Goal: Task Accomplishment & Management: Manage account settings

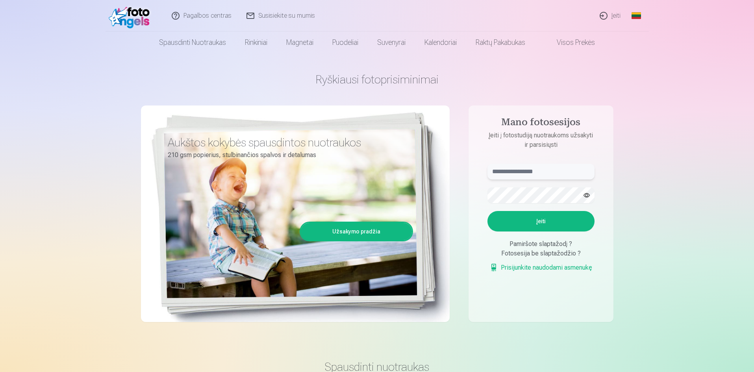
click at [545, 172] on input "text" at bounding box center [540, 172] width 107 height 16
click at [589, 194] on button "button" at bounding box center [586, 195] width 15 height 15
click at [454, 194] on div "**********" at bounding box center [377, 197] width 472 height 287
click at [545, 221] on button "Įeiti" at bounding box center [540, 221] width 107 height 20
drag, startPoint x: 544, startPoint y: 172, endPoint x: 395, endPoint y: 177, distance: 149.3
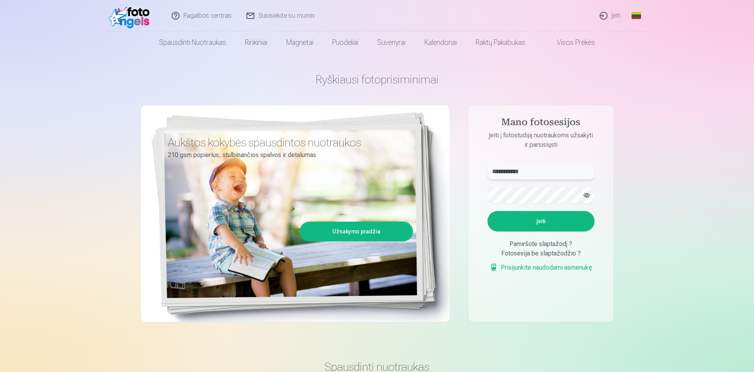
click at [395, 177] on div "**********" at bounding box center [377, 197] width 472 height 287
type input "**********"
click at [538, 219] on button "Įeiti" at bounding box center [540, 221] width 107 height 20
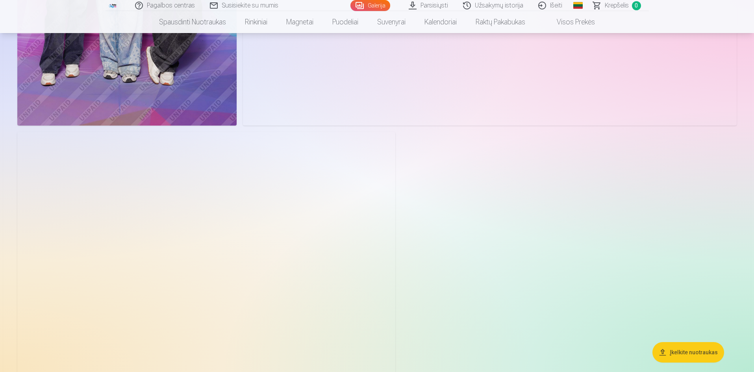
scroll to position [2086, 0]
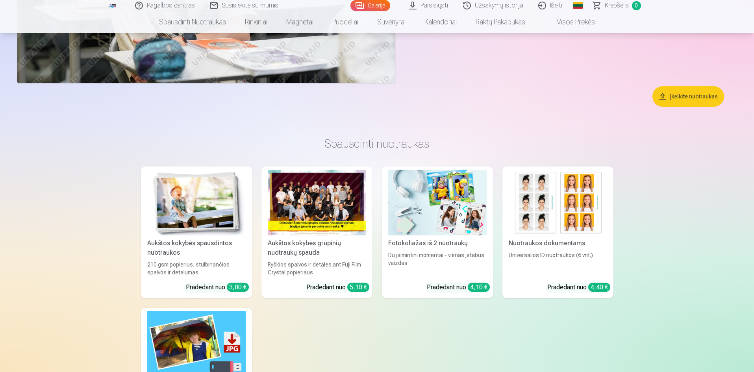
scroll to position [2371, 0]
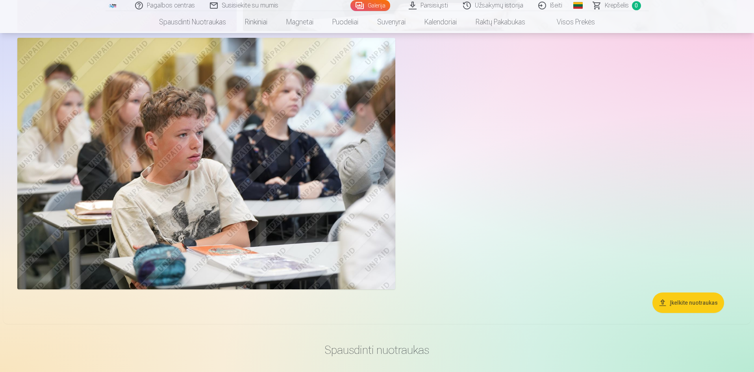
click at [281, 155] on img at bounding box center [206, 164] width 378 height 252
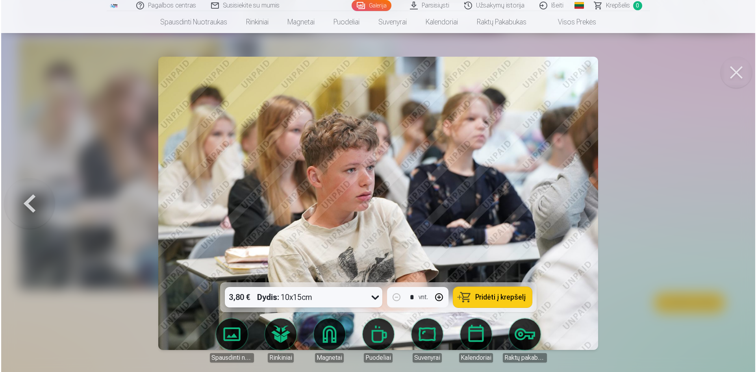
scroll to position [2149, 0]
click at [231, 337] on link "Spausdinti nuotraukas" at bounding box center [231, 340] width 44 height 44
click at [736, 73] on button at bounding box center [736, 72] width 31 height 31
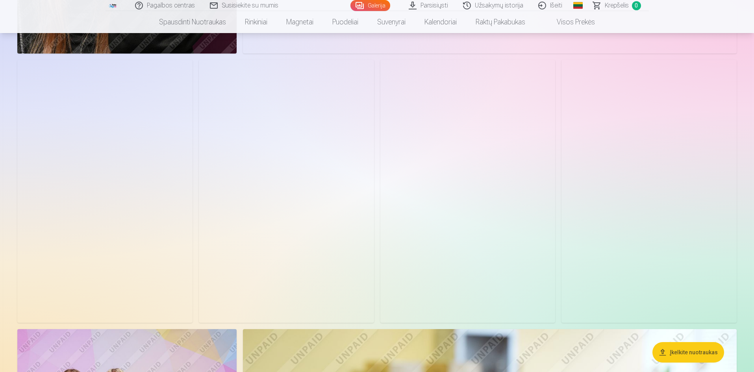
scroll to position [1505, 0]
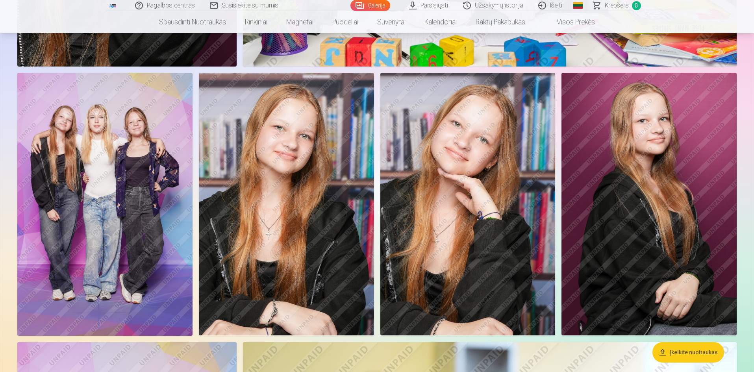
click at [645, 175] on img at bounding box center [648, 204] width 175 height 262
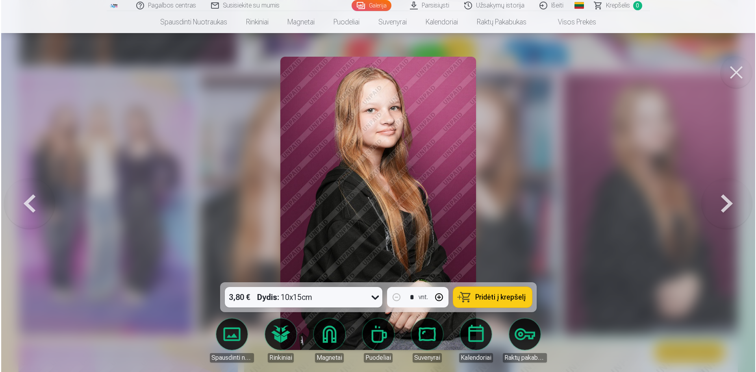
scroll to position [1508, 0]
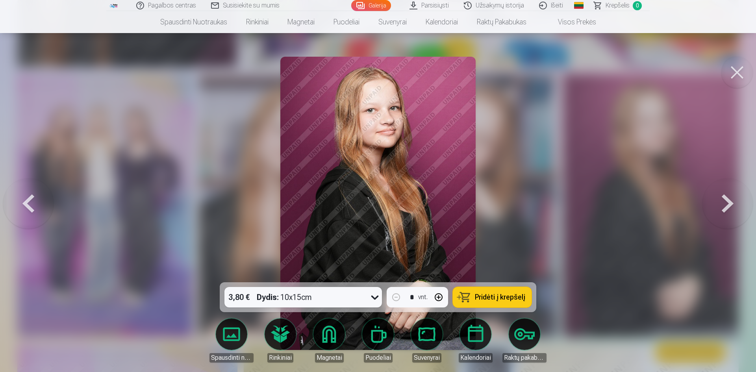
click at [730, 200] on button at bounding box center [727, 203] width 50 height 142
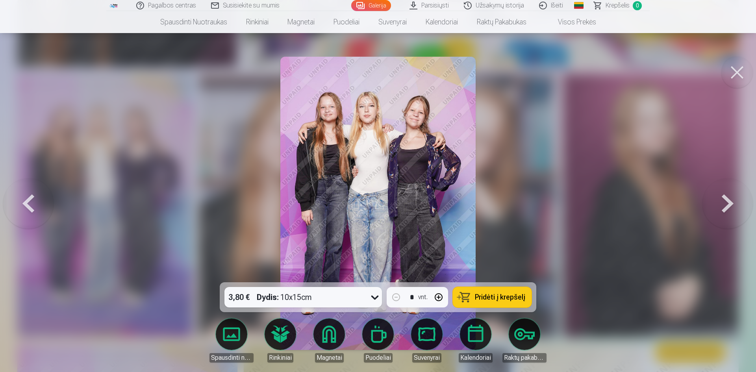
click at [730, 200] on button at bounding box center [727, 203] width 50 height 142
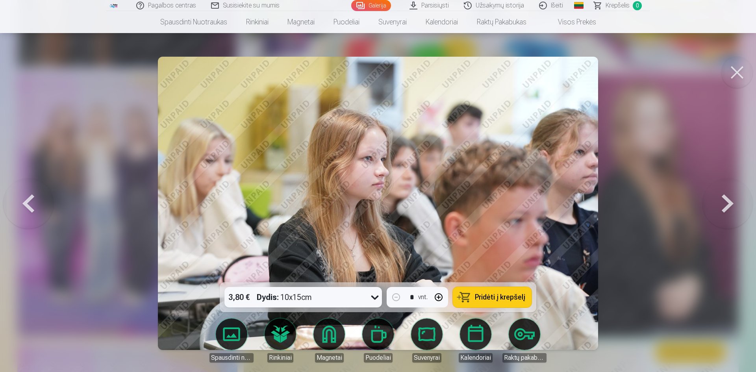
click at [739, 72] on button at bounding box center [736, 72] width 31 height 31
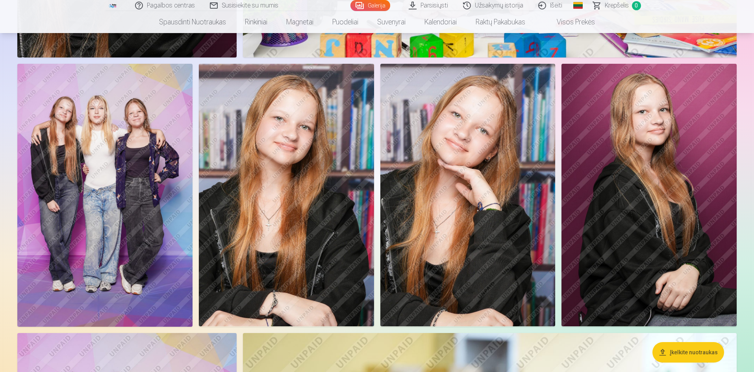
scroll to position [1515, 0]
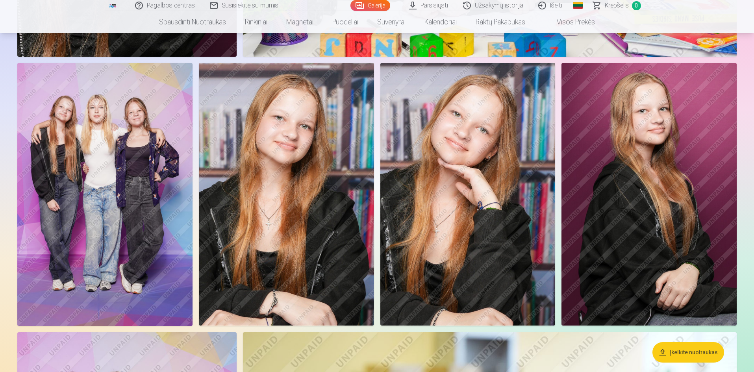
click at [303, 258] on img at bounding box center [286, 194] width 175 height 262
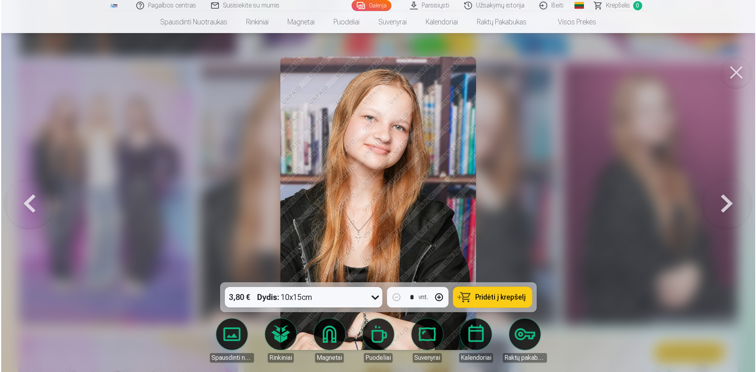
scroll to position [1518, 0]
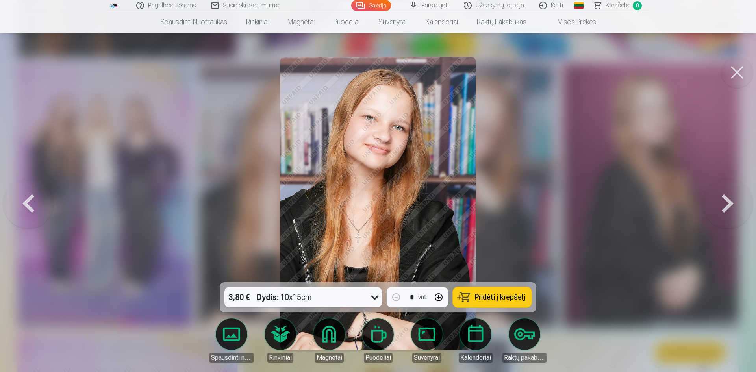
click at [740, 72] on button at bounding box center [736, 72] width 31 height 31
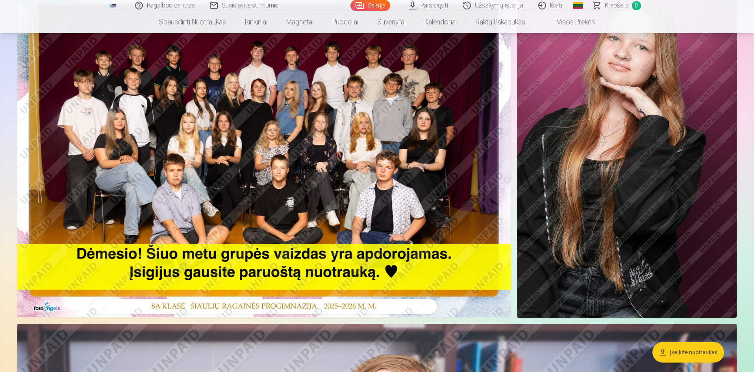
scroll to position [89, 0]
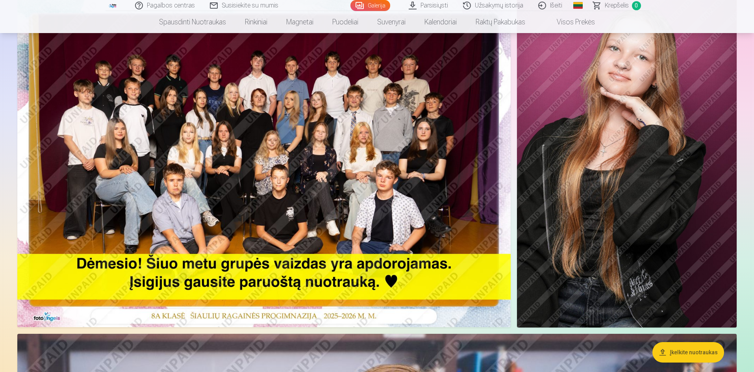
click at [292, 177] on img at bounding box center [263, 162] width 493 height 329
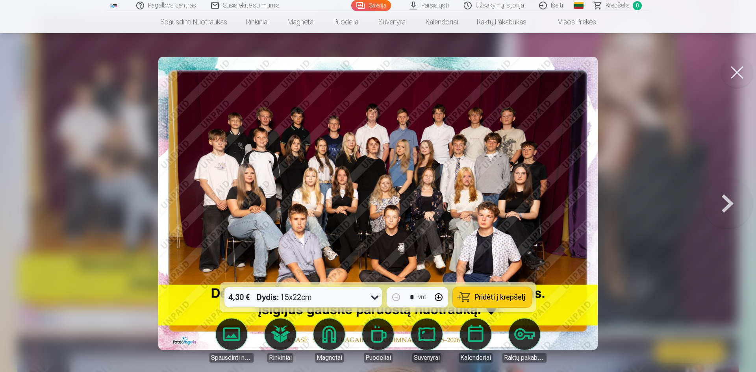
click at [720, 198] on button at bounding box center [727, 203] width 50 height 142
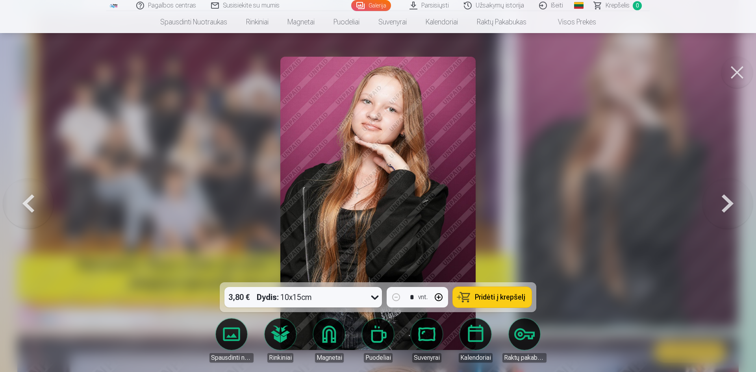
click at [720, 198] on button at bounding box center [727, 203] width 50 height 142
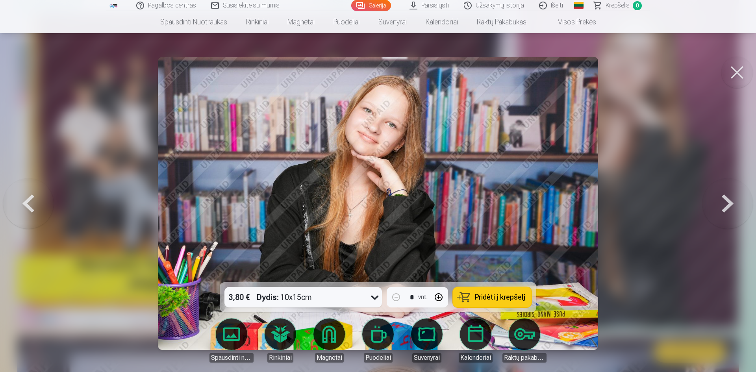
click at [720, 198] on button at bounding box center [727, 203] width 50 height 142
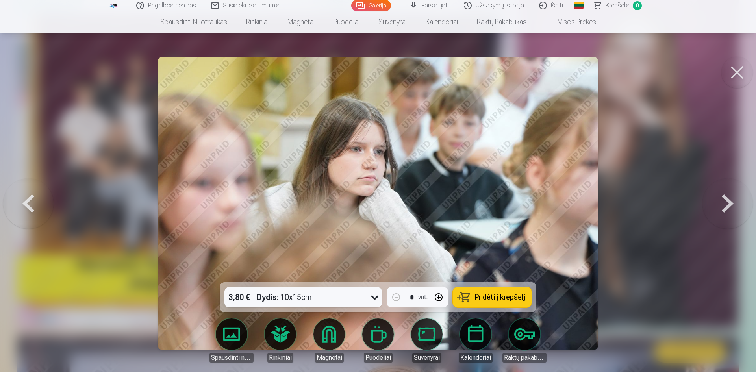
click at [720, 198] on button at bounding box center [727, 203] width 50 height 142
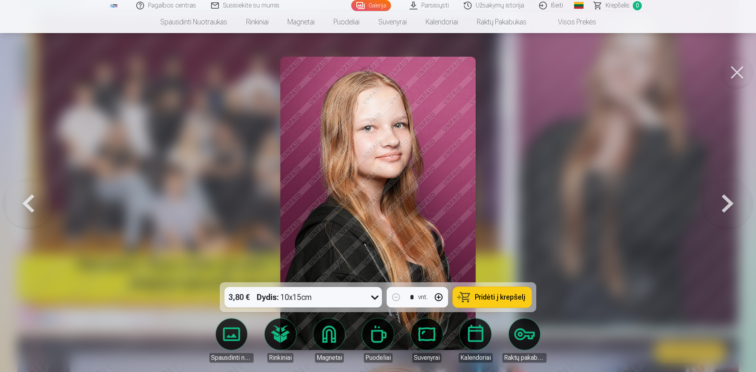
click at [720, 198] on button at bounding box center [727, 203] width 50 height 142
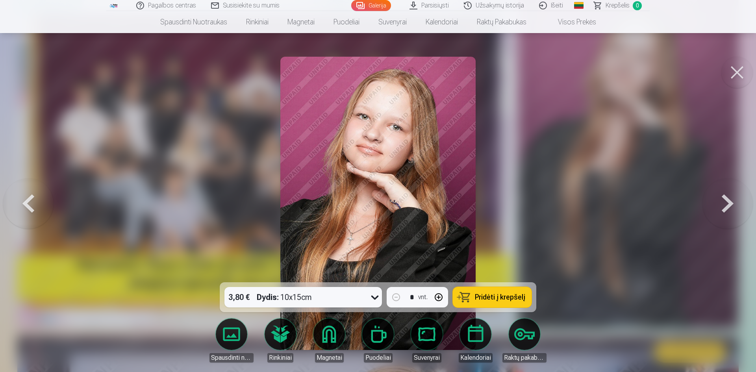
click at [720, 198] on button at bounding box center [727, 203] width 50 height 142
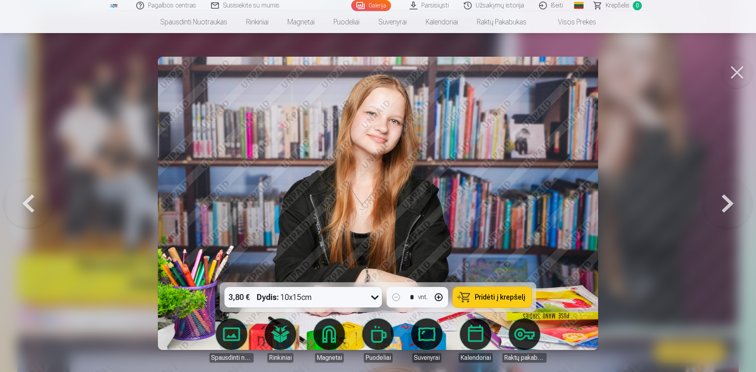
click at [720, 198] on button at bounding box center [727, 203] width 50 height 142
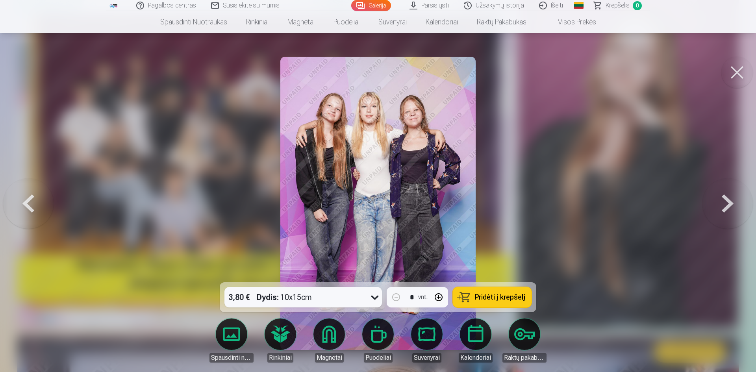
click at [720, 198] on button at bounding box center [727, 203] width 50 height 142
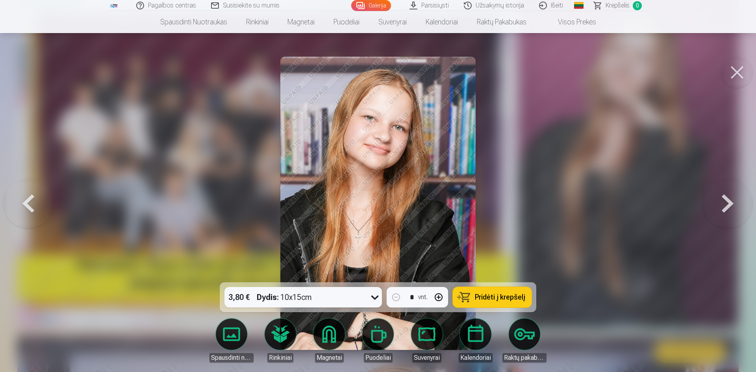
click at [720, 198] on button at bounding box center [727, 203] width 50 height 142
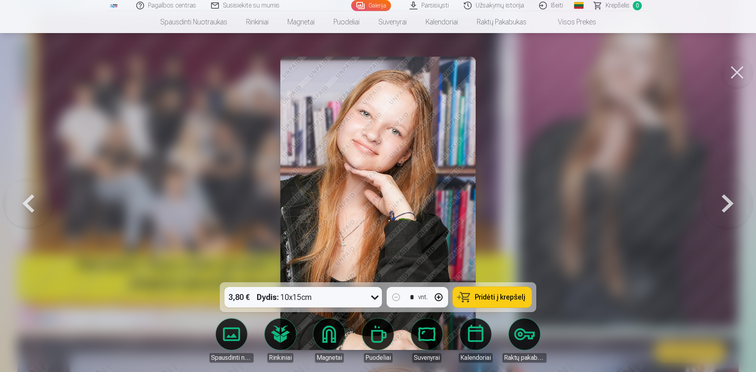
click at [720, 198] on button at bounding box center [727, 203] width 50 height 142
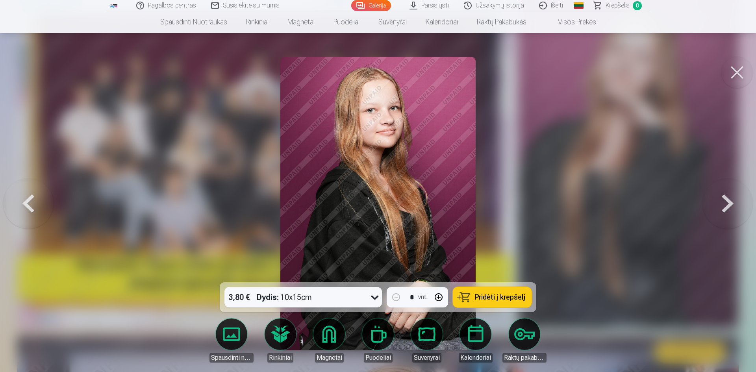
click at [720, 198] on button at bounding box center [727, 203] width 50 height 142
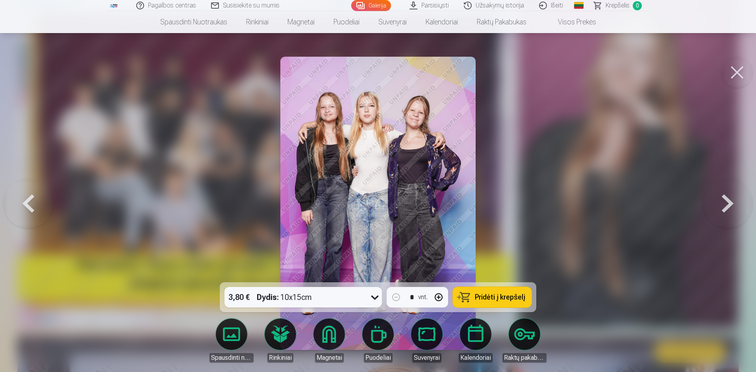
click at [739, 76] on button at bounding box center [736, 72] width 31 height 31
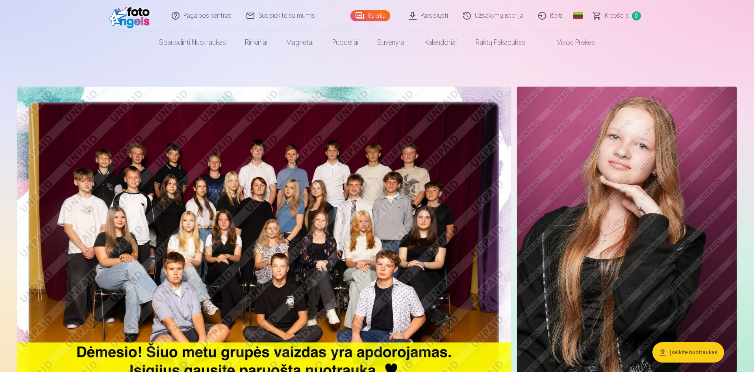
click at [559, 16] on link "Išeiti" at bounding box center [550, 15] width 39 height 31
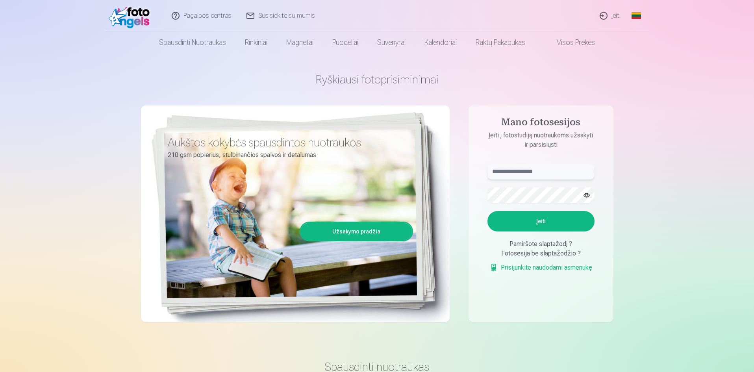
click at [517, 175] on input "text" at bounding box center [540, 172] width 107 height 16
type input "**********"
click at [587, 198] on button "button" at bounding box center [586, 195] width 15 height 15
click at [553, 222] on button "Įeiti" at bounding box center [540, 221] width 107 height 20
